Goal: Browse casually: Explore the website without a specific task or goal

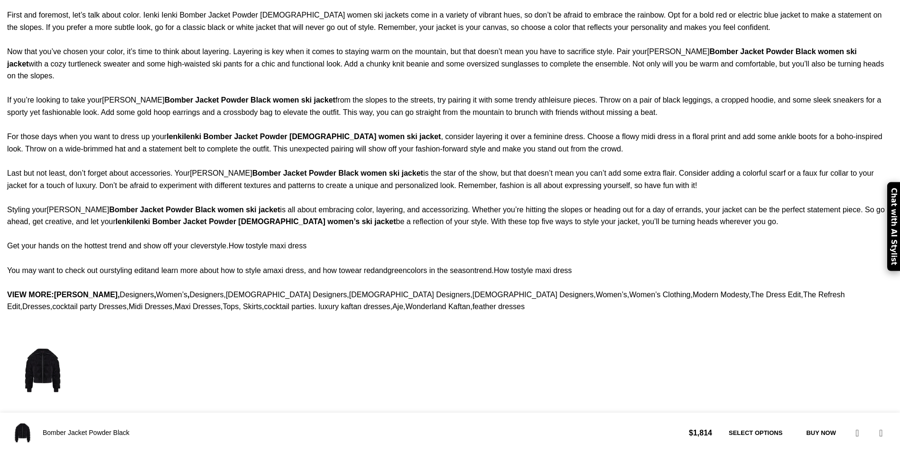
drag, startPoint x: 134, startPoint y: 265, endPoint x: 145, endPoint y: 233, distance: 33.9
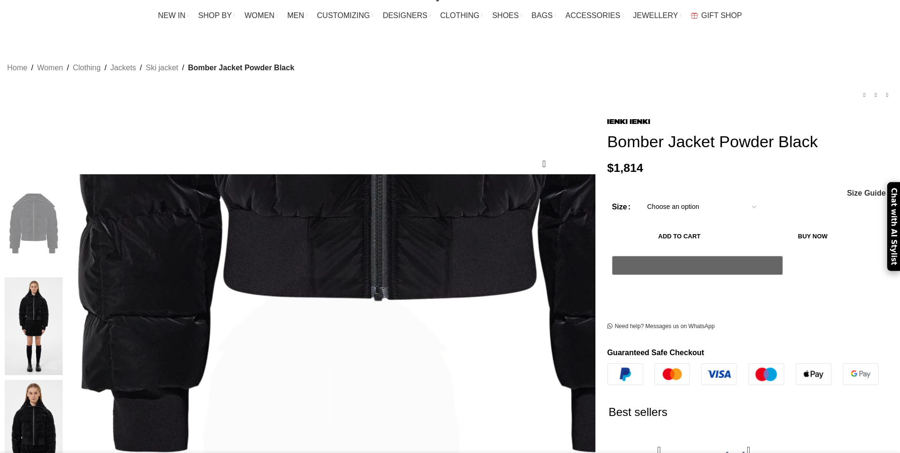
scroll to position [332, 0]
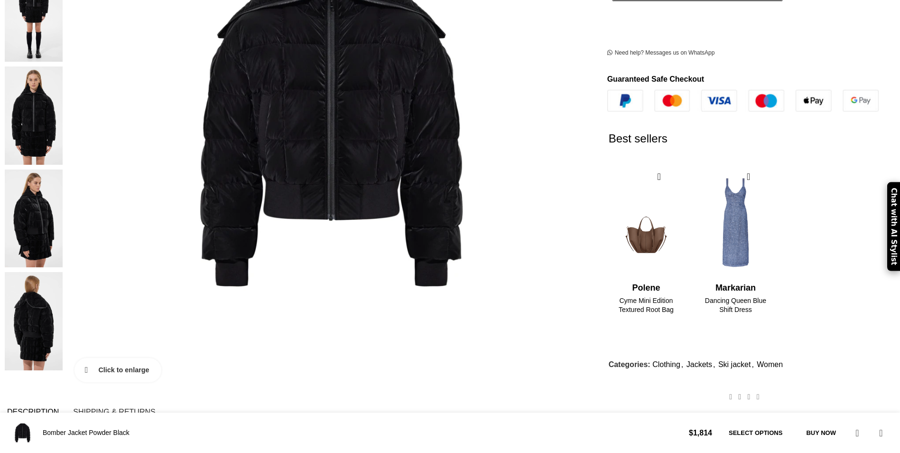
click at [161, 358] on link "Click to enlarge" at bounding box center [118, 370] width 87 height 24
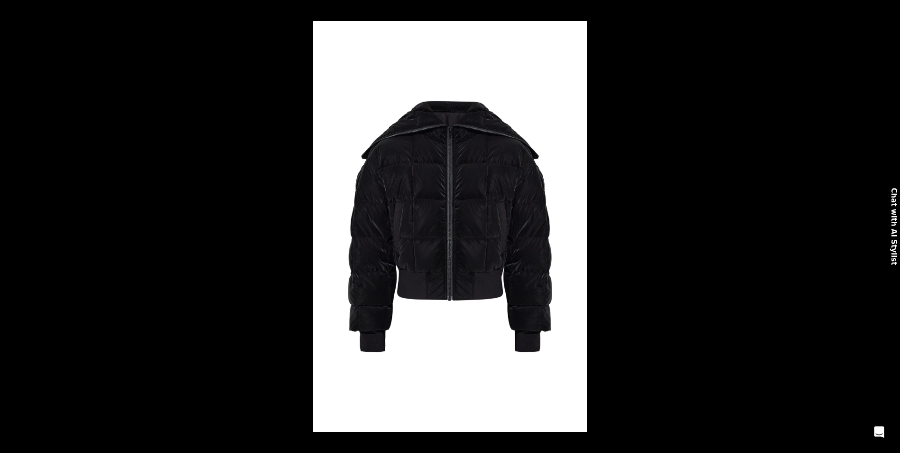
scroll to position [0, 300]
click at [895, 10] on button at bounding box center [889, 10] width 21 height 21
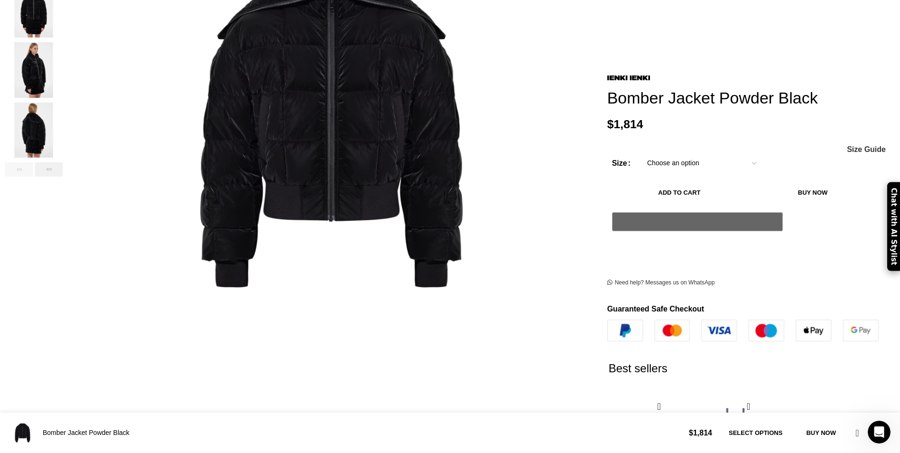
click at [63, 162] on div "Next slide" at bounding box center [49, 169] width 28 height 14
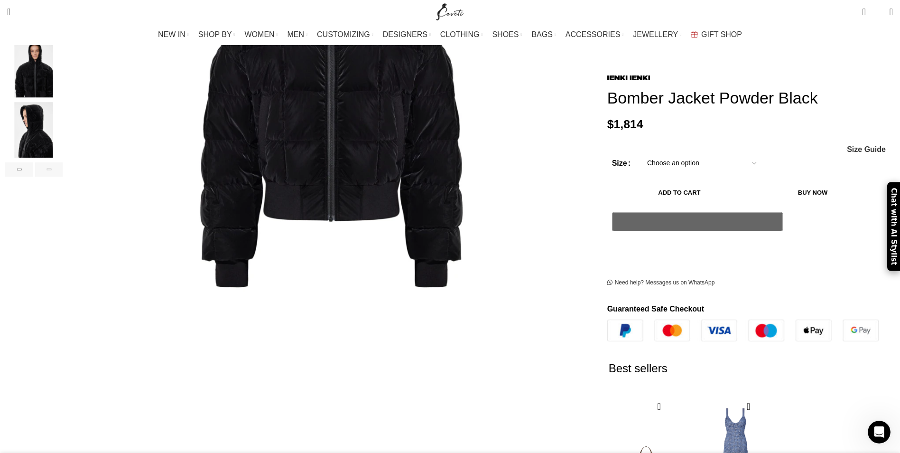
scroll to position [95, 0]
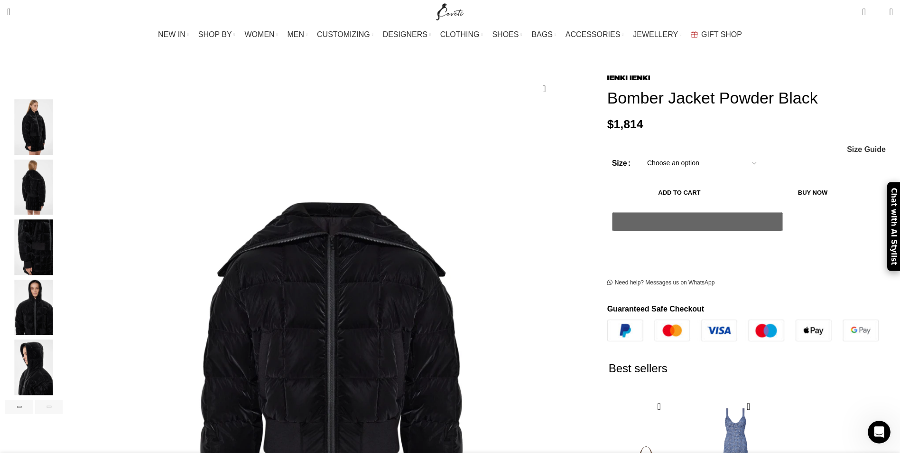
click at [63, 187] on img "5 / 8" at bounding box center [34, 187] width 58 height 56
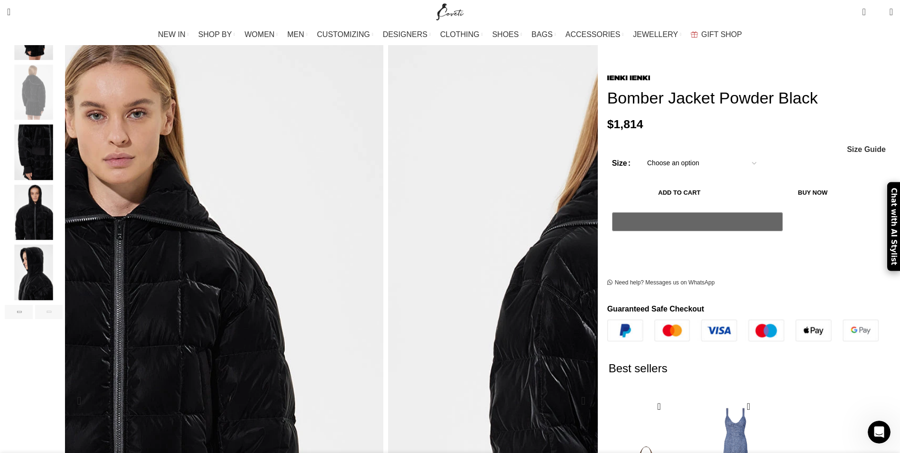
scroll to position [0, 400]
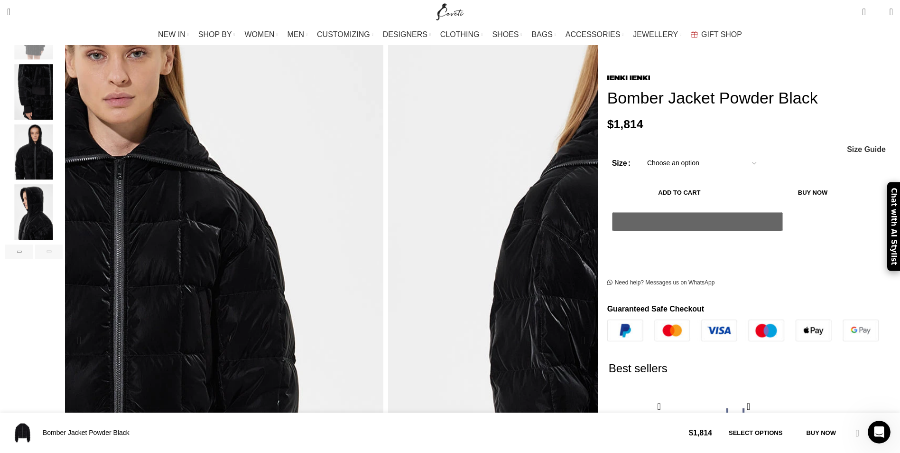
scroll to position [332, 0]
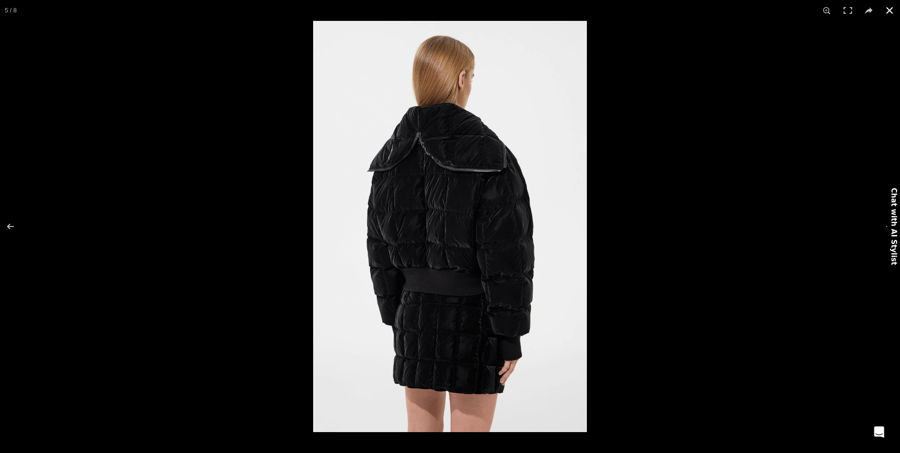
scroll to position [0, 599]
click at [9, 229] on button at bounding box center [16, 226] width 33 height 47
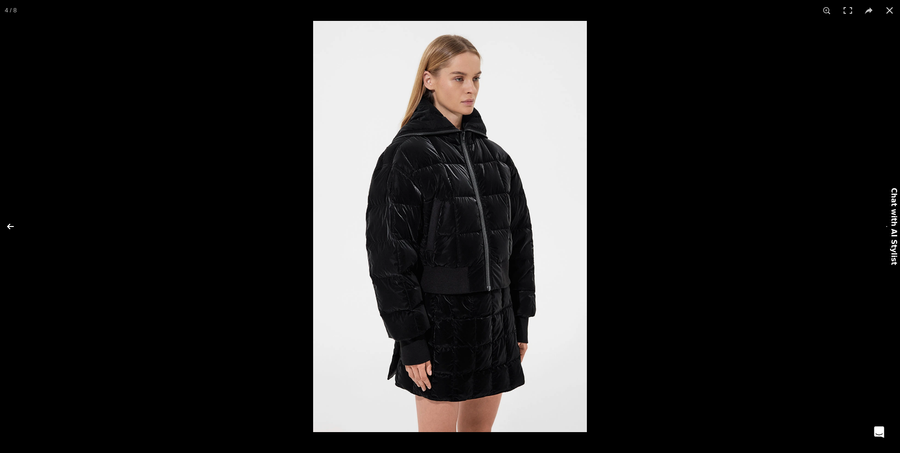
click at [9, 229] on button at bounding box center [16, 226] width 33 height 47
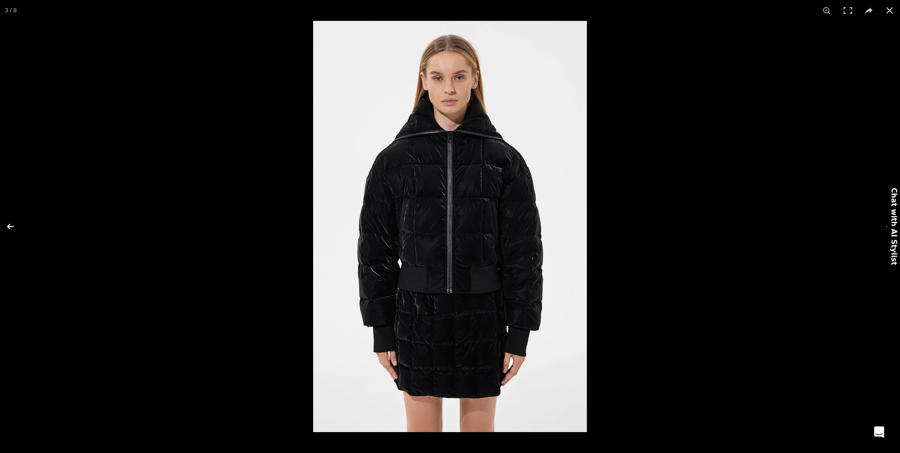
click at [9, 229] on button at bounding box center [16, 226] width 33 height 47
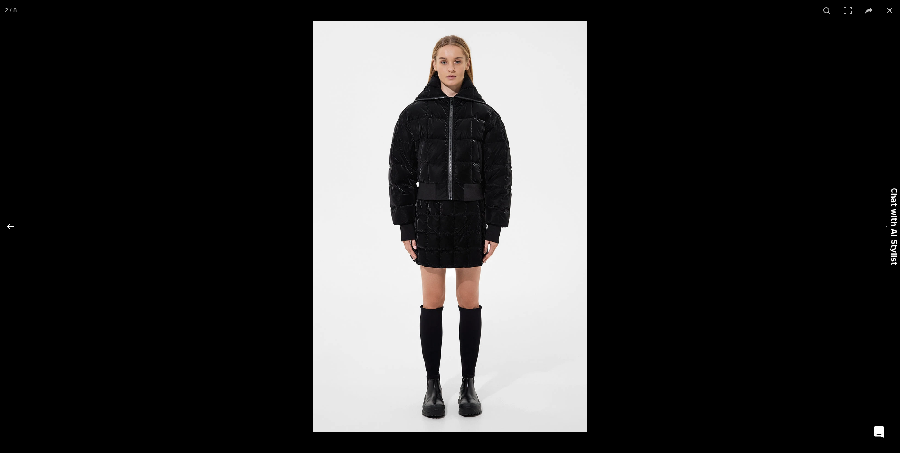
click at [9, 229] on button at bounding box center [16, 226] width 33 height 47
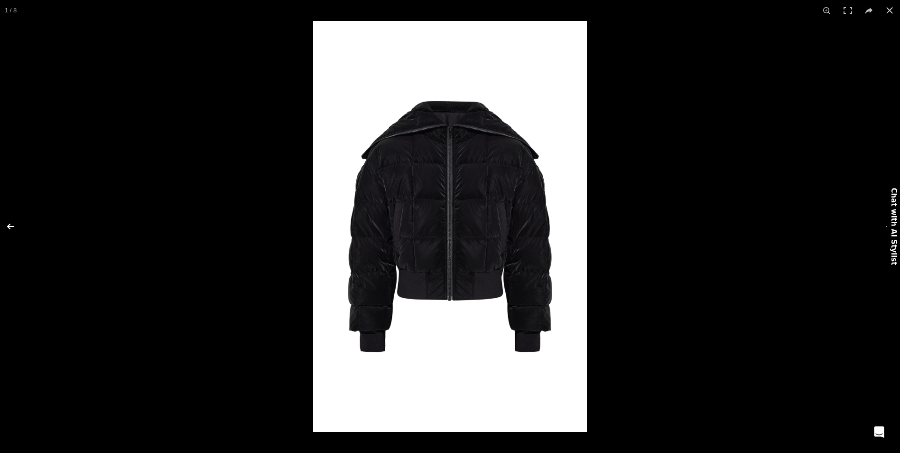
click at [9, 229] on button at bounding box center [16, 226] width 33 height 47
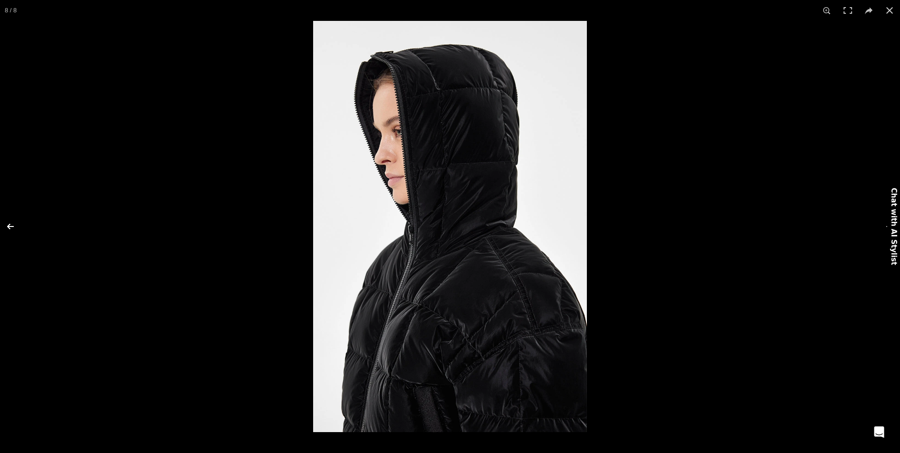
scroll to position [0, 700]
click at [9, 229] on button at bounding box center [16, 226] width 33 height 47
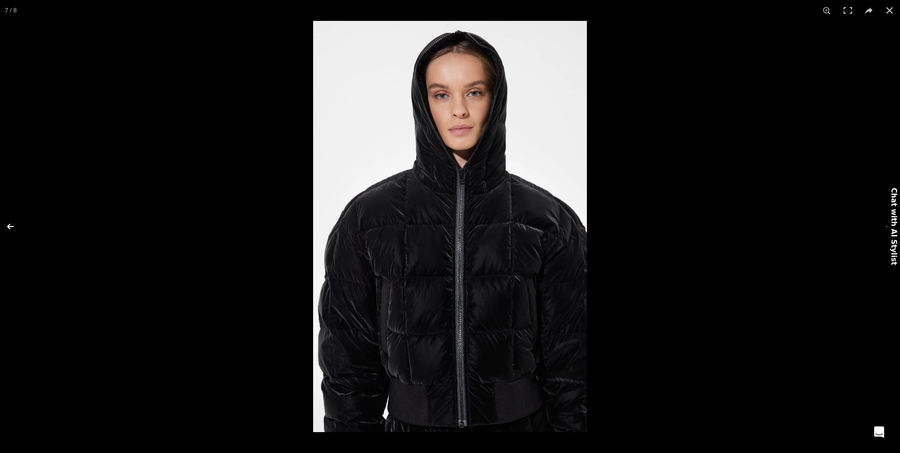
click at [9, 229] on button at bounding box center [16, 226] width 33 height 47
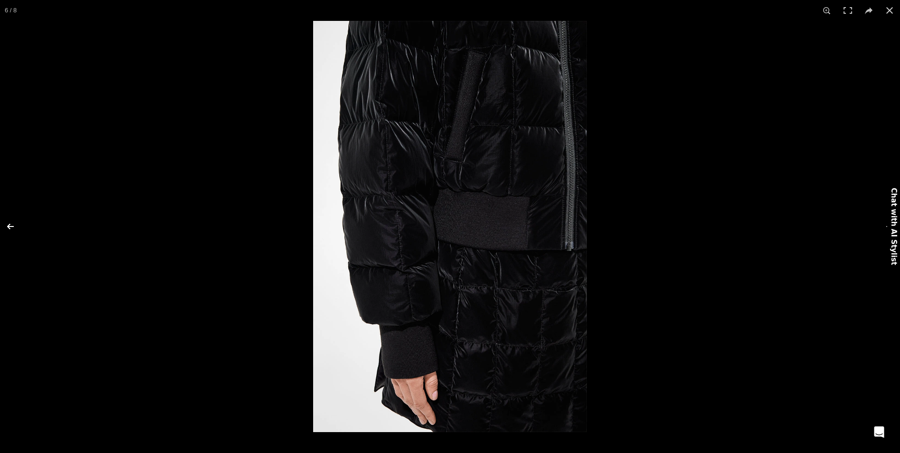
click at [9, 229] on button at bounding box center [16, 226] width 33 height 47
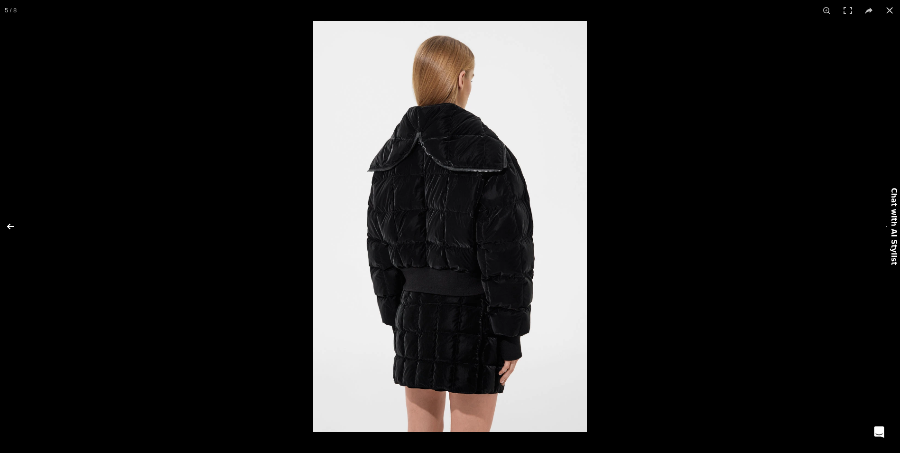
click at [9, 229] on button at bounding box center [16, 226] width 33 height 47
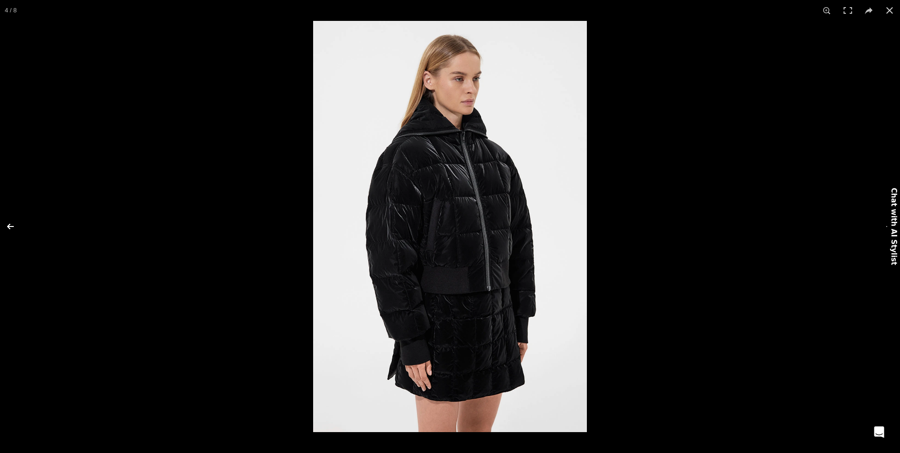
click at [9, 229] on button at bounding box center [16, 226] width 33 height 47
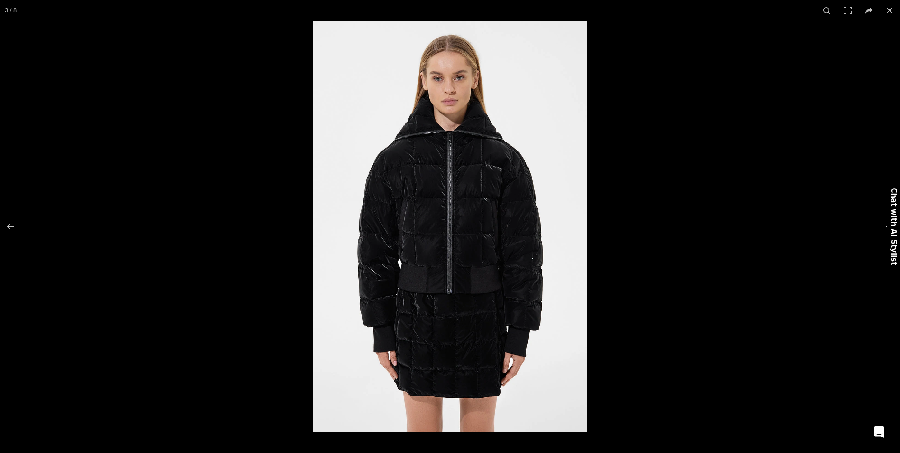
click at [883, 226] on button at bounding box center [883, 226] width 33 height 47
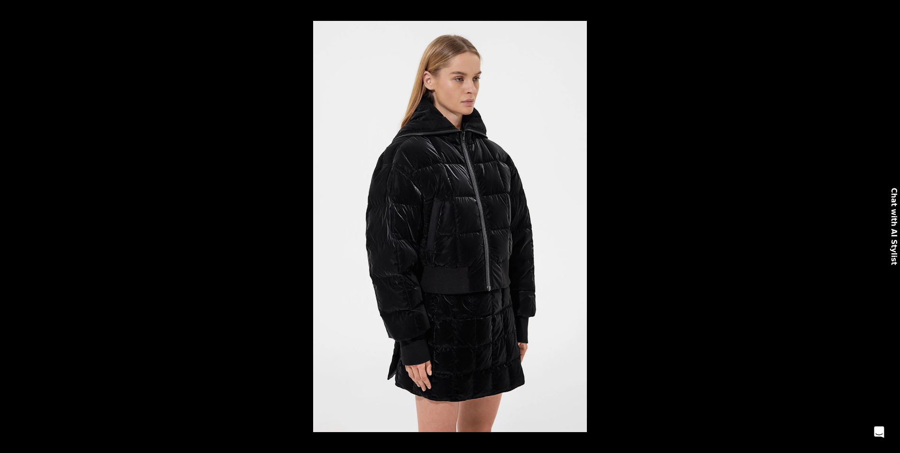
scroll to position [0, 999]
click at [637, 194] on div at bounding box center [763, 247] width 900 height 453
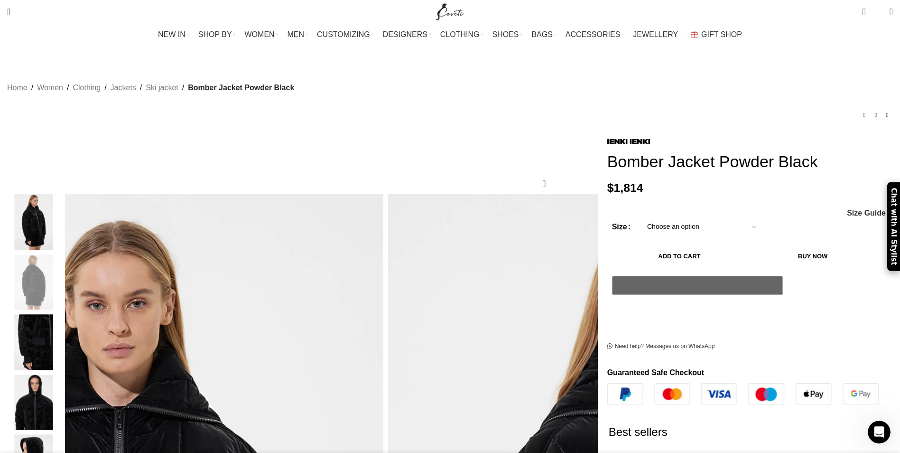
scroll to position [0, 1099]
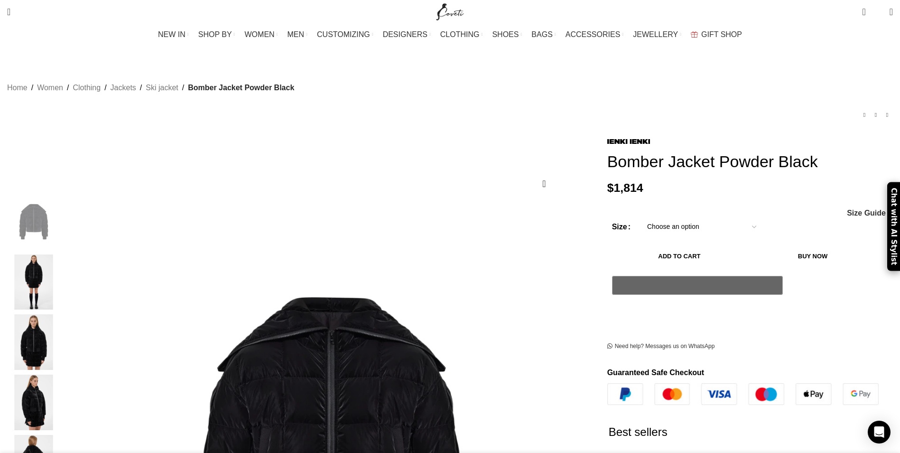
scroll to position [0, 200]
click at [467, 73] on div "Home Women Clothing Jackets Ski jacket Bomber Jacket Powder Black Cozy Vest Mic…" at bounding box center [450, 100] width 886 height 70
